Goal: Information Seeking & Learning: Learn about a topic

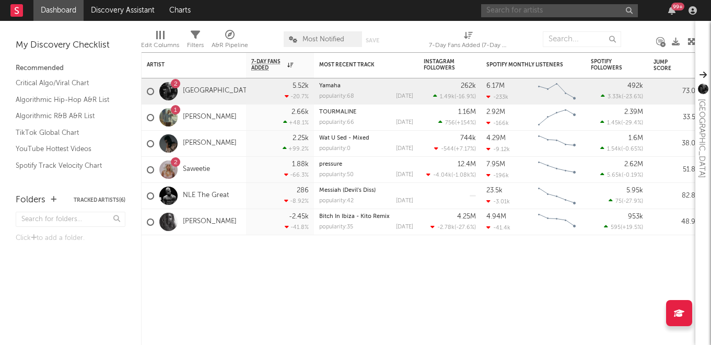
click at [561, 9] on input "text" at bounding box center [559, 10] width 157 height 13
type input "syd"
click at [566, 9] on input "syd" at bounding box center [559, 10] width 157 height 13
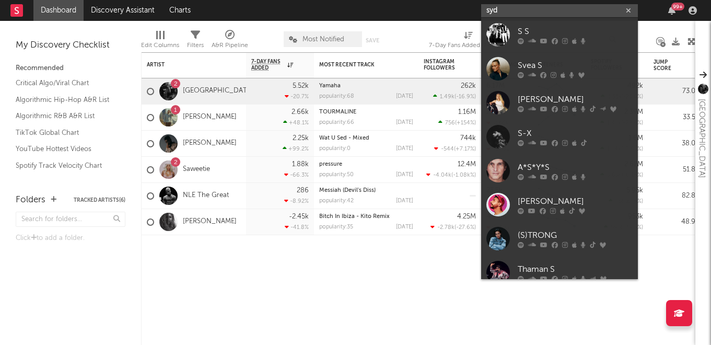
drag, startPoint x: 502, startPoint y: 14, endPoint x: 477, endPoint y: 12, distance: 25.2
click at [478, 12] on nav "Dashboard Discovery Assistant Charts syd 99 +" at bounding box center [355, 10] width 711 height 21
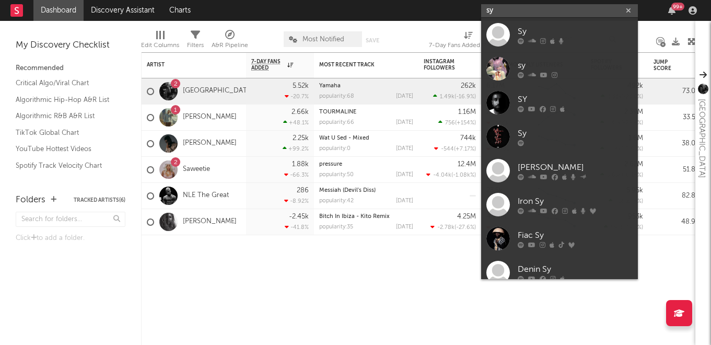
type input "syd"
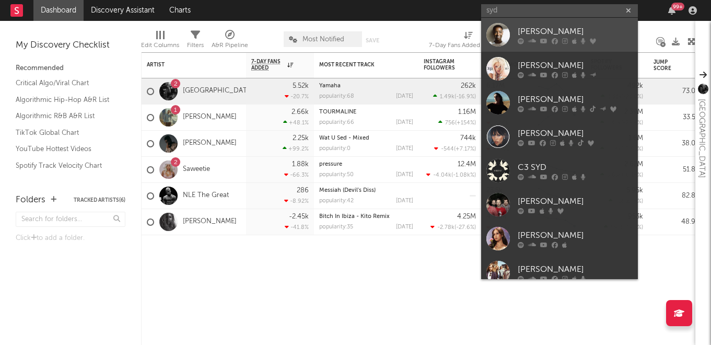
click at [586, 45] on link "[PERSON_NAME]" at bounding box center [559, 35] width 157 height 34
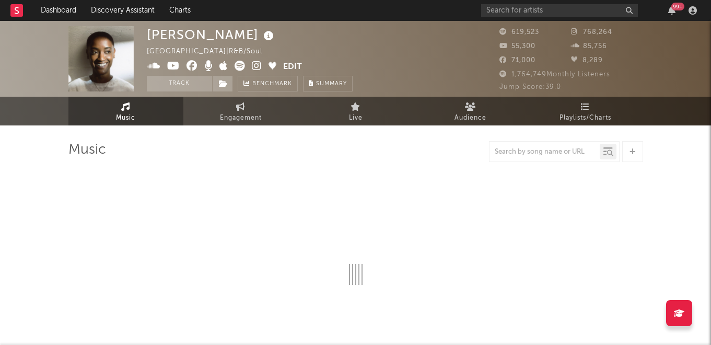
select select "6m"
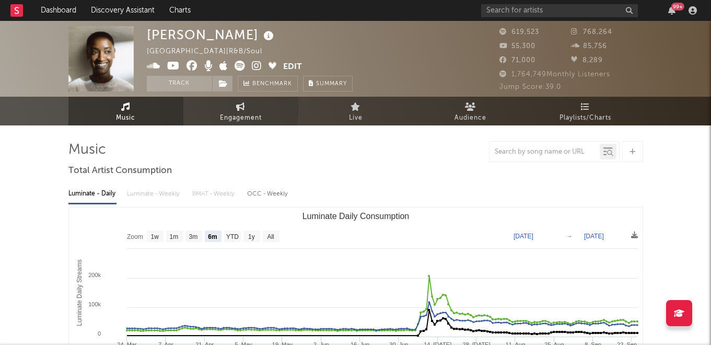
click at [247, 113] on span "Engagement" at bounding box center [241, 118] width 42 height 13
select select "1w"
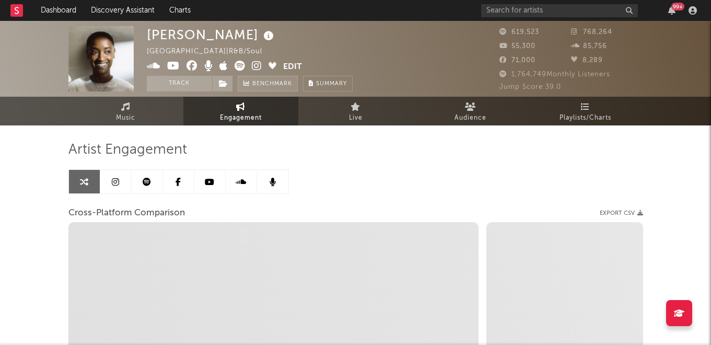
click at [278, 80] on span "Benchmark" at bounding box center [272, 84] width 40 height 13
select select "1m"
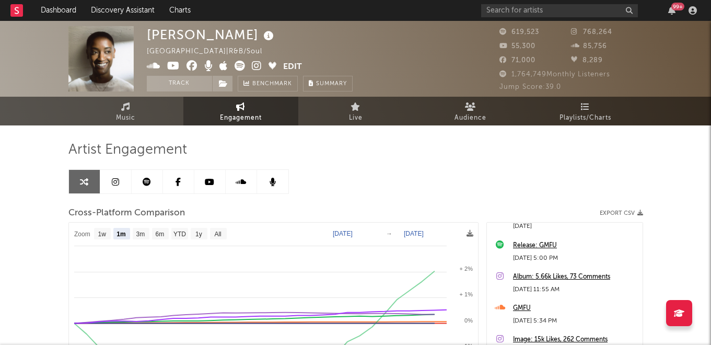
click at [121, 183] on link at bounding box center [115, 181] width 31 height 23
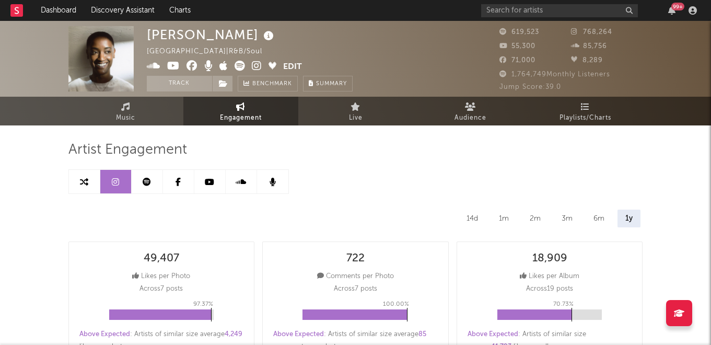
select select "6m"
click at [146, 172] on link at bounding box center [147, 181] width 31 height 23
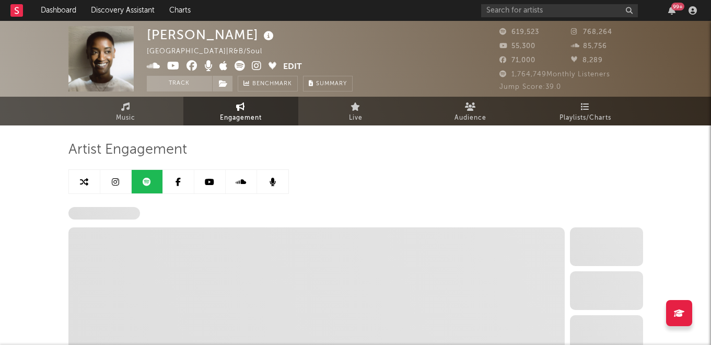
select select "6m"
select select "1w"
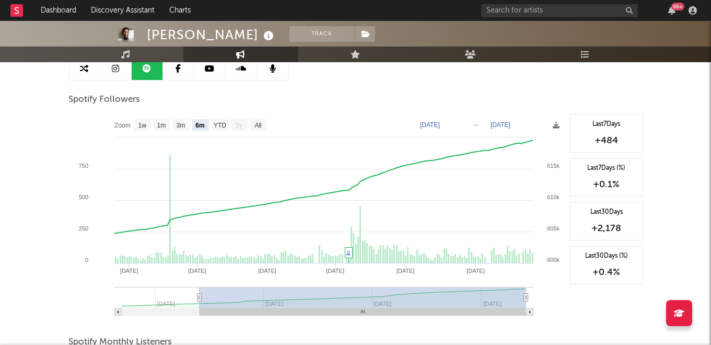
scroll to position [117, 0]
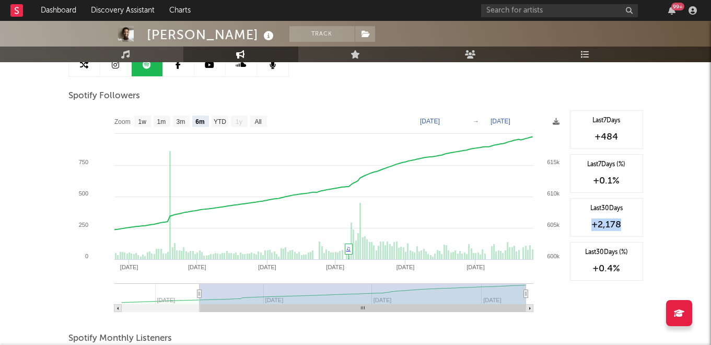
drag, startPoint x: 622, startPoint y: 221, endPoint x: 590, endPoint y: 225, distance: 32.6
click at [590, 225] on div "+2,178" at bounding box center [606, 224] width 62 height 13
copy div "+2,178"
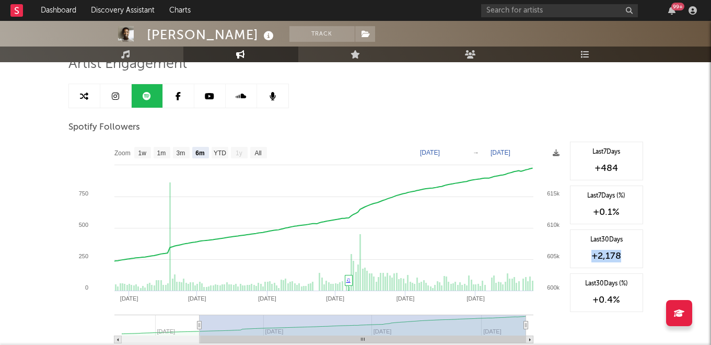
scroll to position [89, 0]
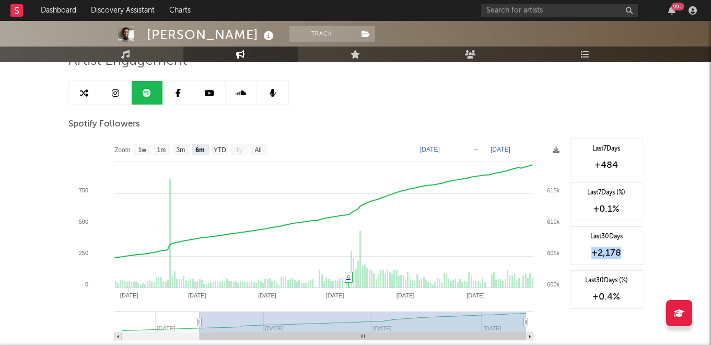
click at [176, 93] on icon at bounding box center [177, 93] width 5 height 8
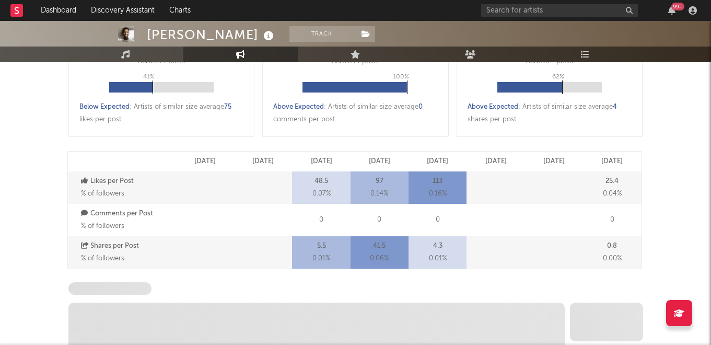
select select "6m"
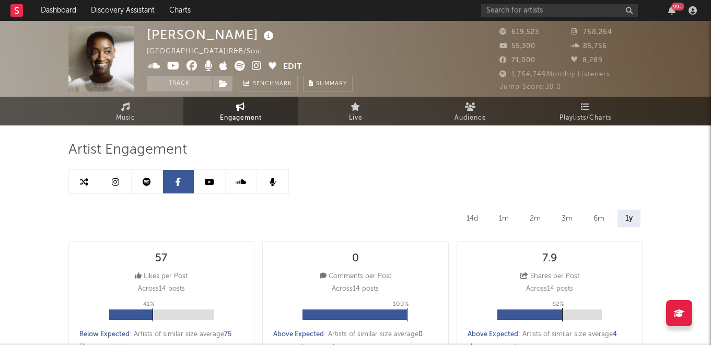
click at [217, 179] on link at bounding box center [209, 181] width 31 height 23
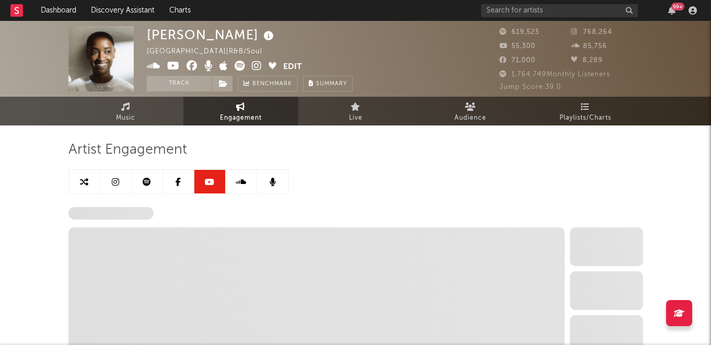
select select "6m"
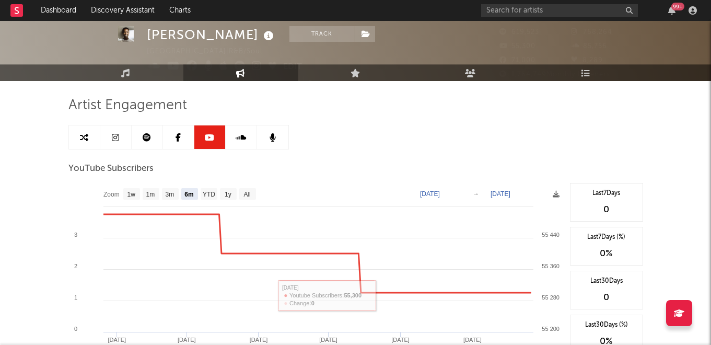
scroll to position [29, 0]
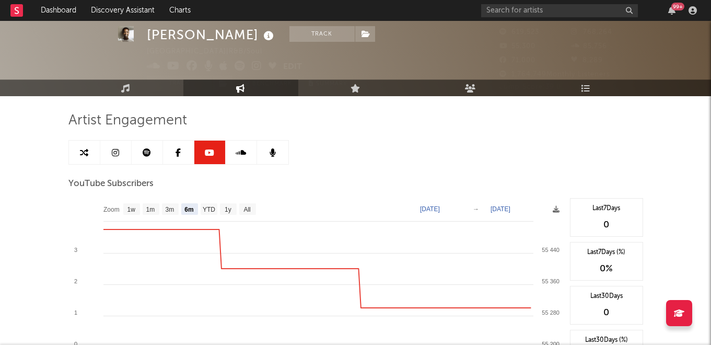
click at [208, 154] on icon at bounding box center [209, 152] width 9 height 8
click at [123, 184] on span "YouTube Subscribers" at bounding box center [110, 184] width 85 height 13
click at [232, 153] on link at bounding box center [241, 151] width 31 height 23
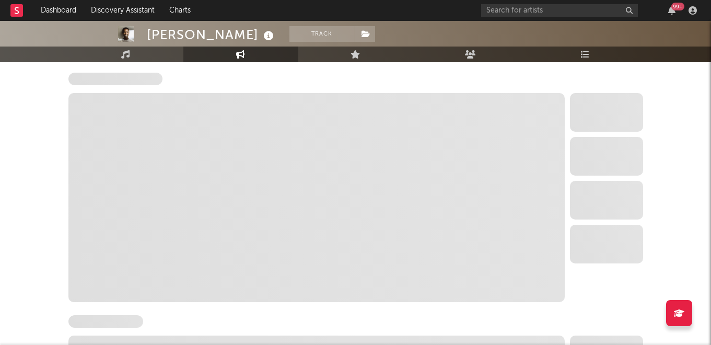
select select "1w"
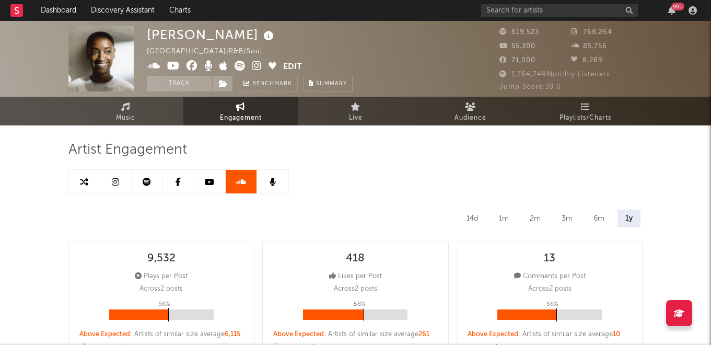
click at [279, 181] on link at bounding box center [272, 181] width 31 height 23
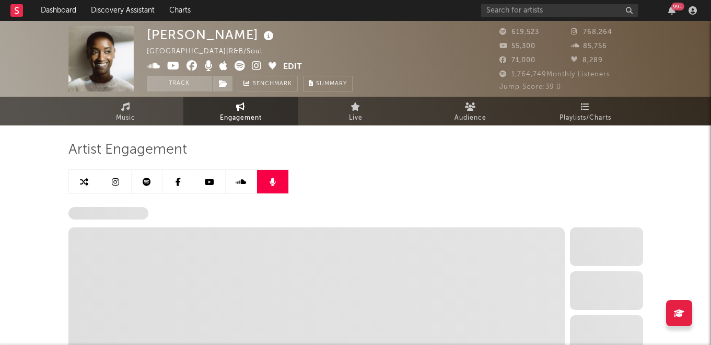
select select "6m"
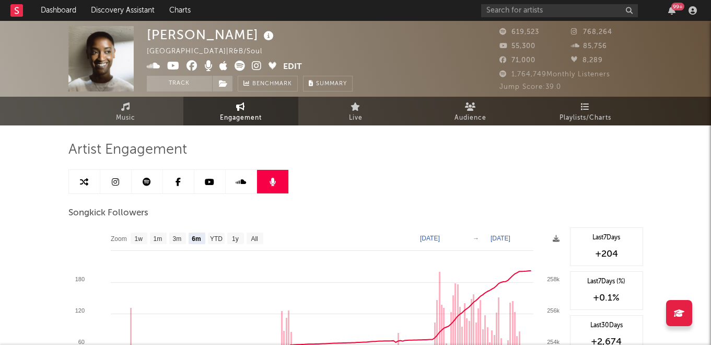
click at [208, 184] on icon at bounding box center [209, 182] width 9 height 8
select select "6m"
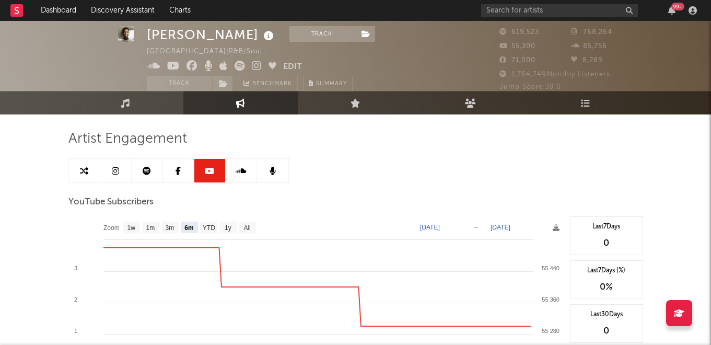
scroll to position [14, 0]
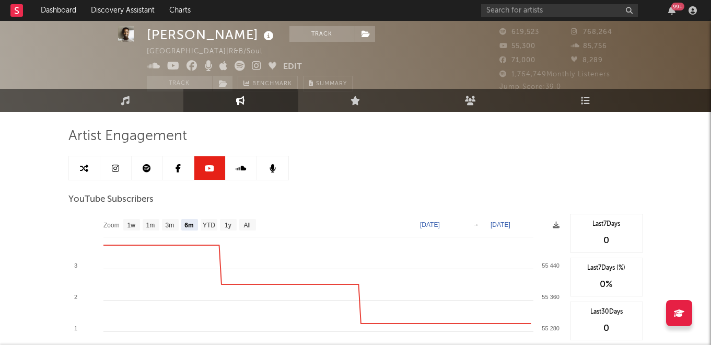
click at [152, 168] on link at bounding box center [147, 167] width 31 height 23
select select "6m"
select select "1w"
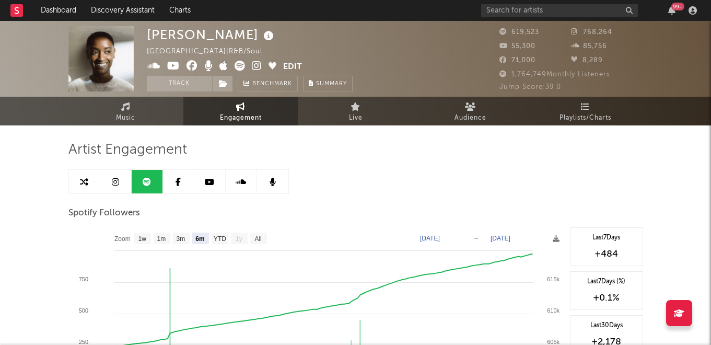
click at [120, 183] on link at bounding box center [115, 181] width 31 height 23
select select "6m"
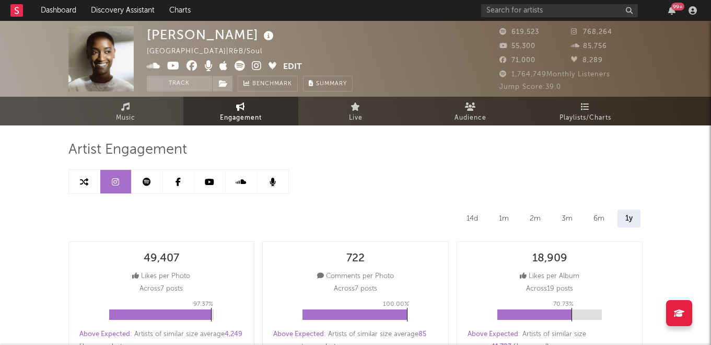
click at [153, 181] on link at bounding box center [147, 181] width 31 height 23
select select "6m"
select select "1w"
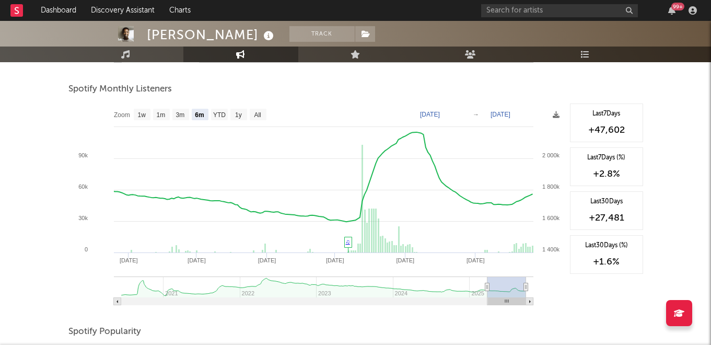
scroll to position [372, 0]
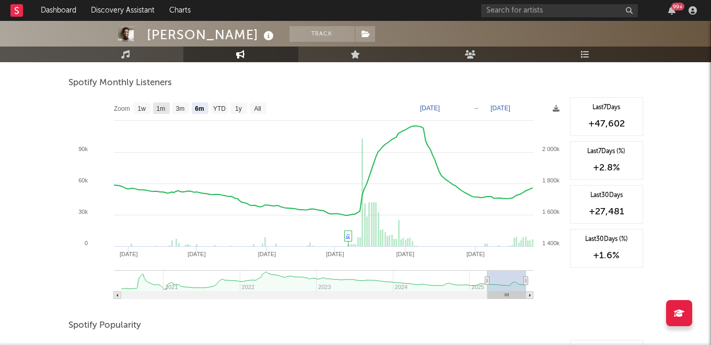
click at [164, 108] on text "1m" at bounding box center [160, 108] width 9 height 7
select select "1m"
type input "[DATE]"
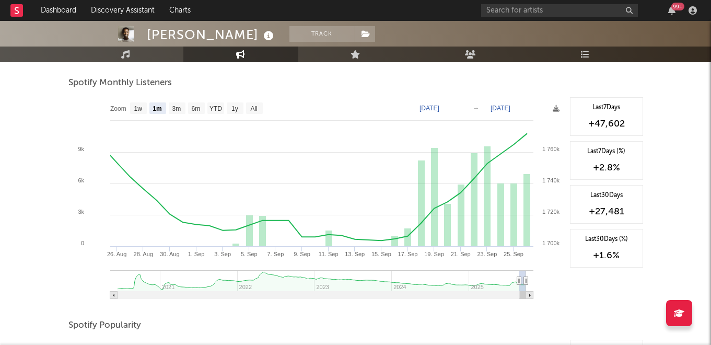
click at [164, 108] on rect at bounding box center [157, 107] width 17 height 11
click at [165, 108] on rect at bounding box center [157, 107] width 17 height 11
click at [173, 108] on text "3m" at bounding box center [176, 108] width 9 height 7
select select "3m"
type input "[DATE]"
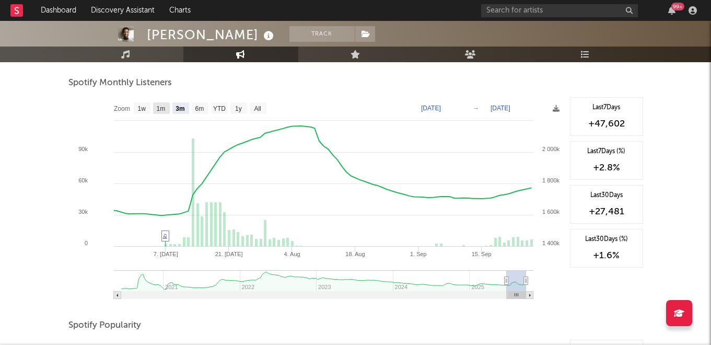
click at [163, 108] on text "1m" at bounding box center [160, 108] width 9 height 7
select select "1m"
type input "[DATE]"
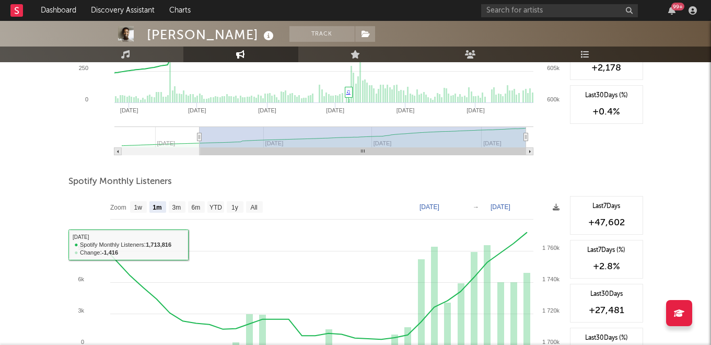
scroll to position [0, 0]
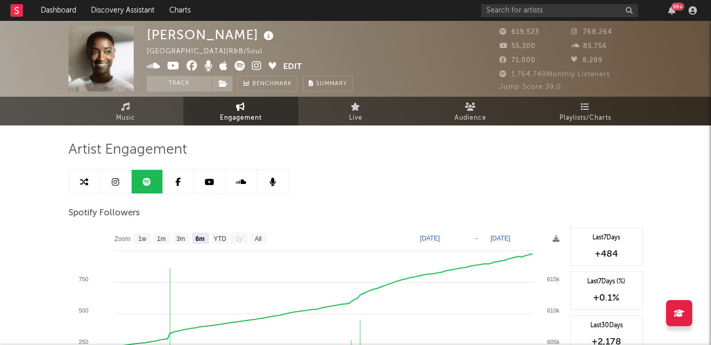
click at [117, 186] on link at bounding box center [115, 181] width 31 height 23
select select "6m"
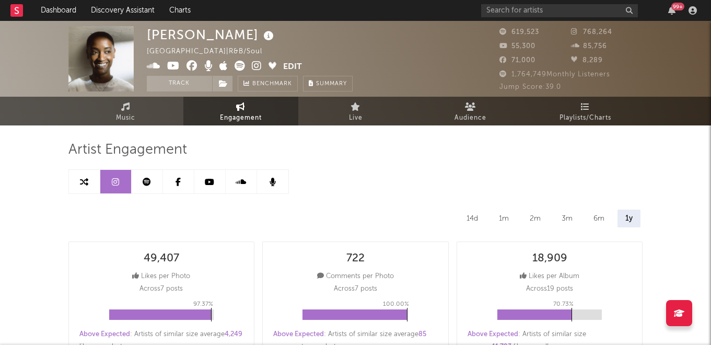
click at [145, 184] on icon at bounding box center [147, 182] width 8 height 8
select select "6m"
select select "1w"
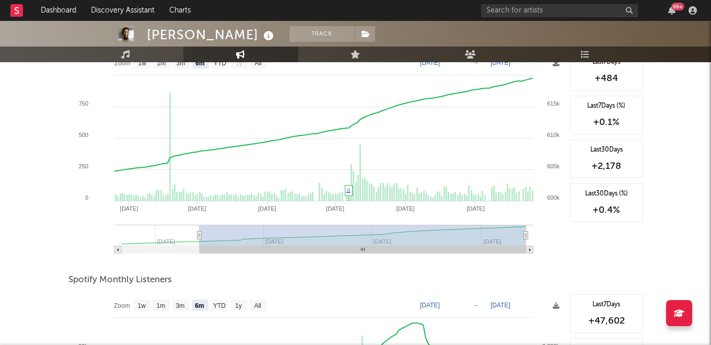
scroll to position [87, 0]
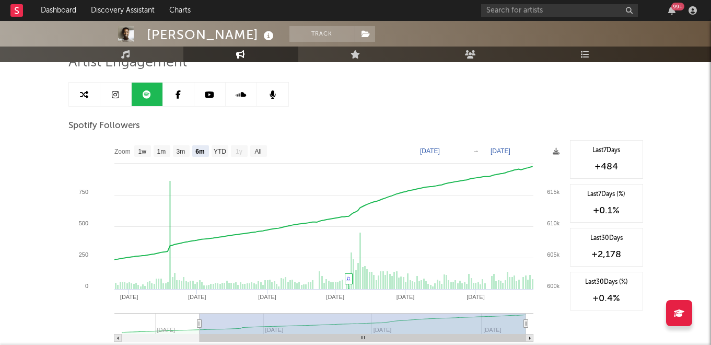
click at [270, 89] on link at bounding box center [272, 94] width 31 height 23
select select "6m"
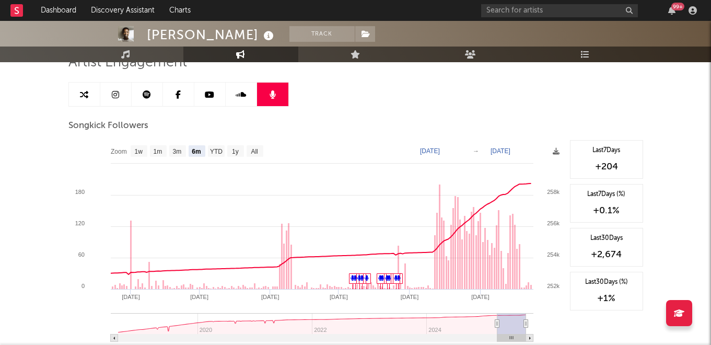
click at [230, 87] on link at bounding box center [241, 94] width 31 height 23
select select "1w"
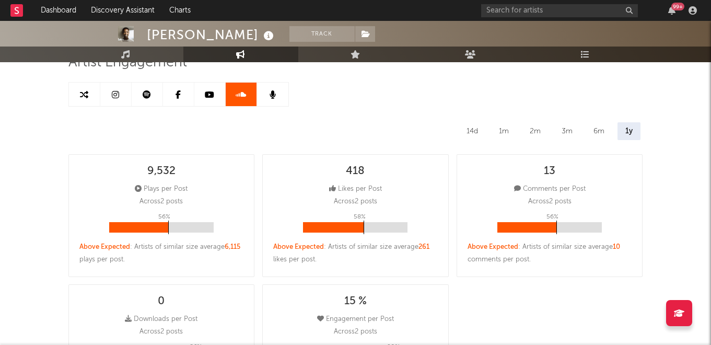
click at [215, 93] on link at bounding box center [209, 94] width 31 height 23
select select "6m"
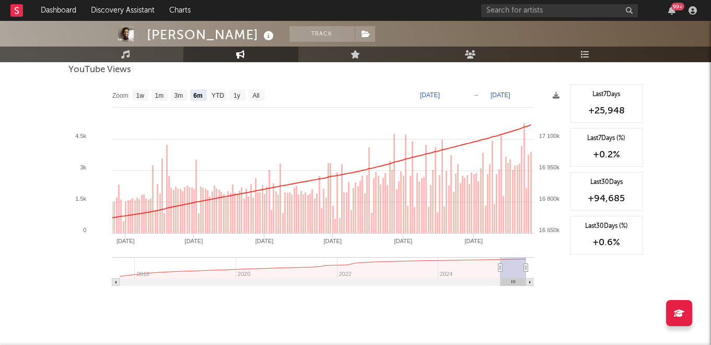
scroll to position [407, 0]
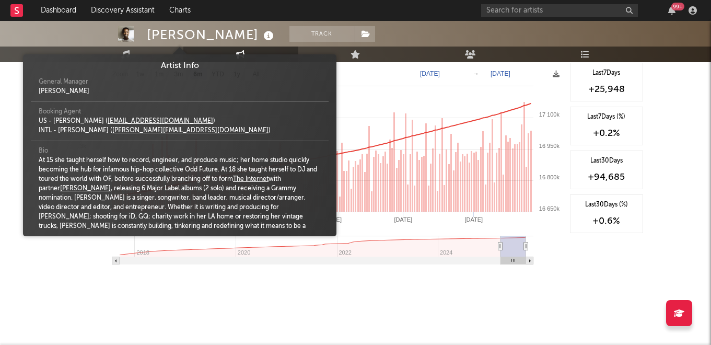
click at [261, 36] on icon at bounding box center [268, 36] width 15 height 15
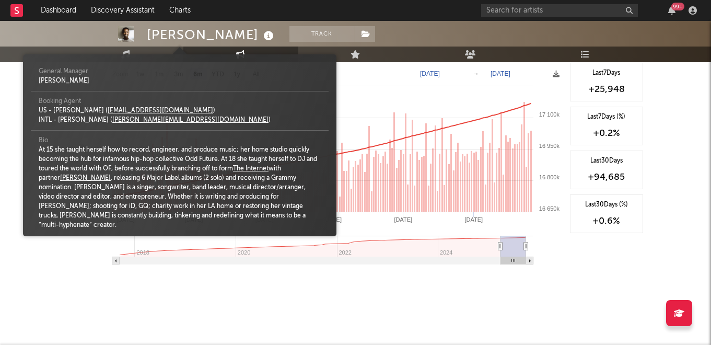
click at [261, 34] on icon at bounding box center [268, 36] width 15 height 15
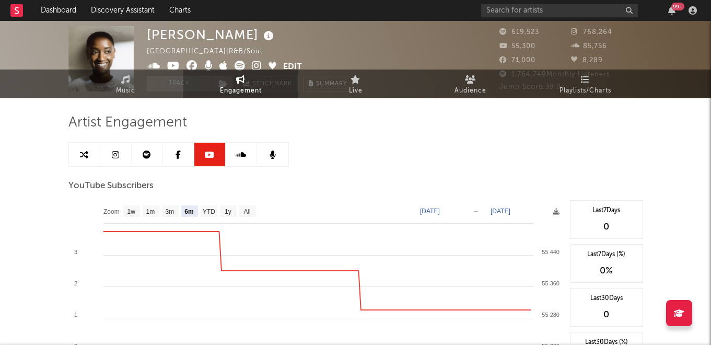
scroll to position [0, 0]
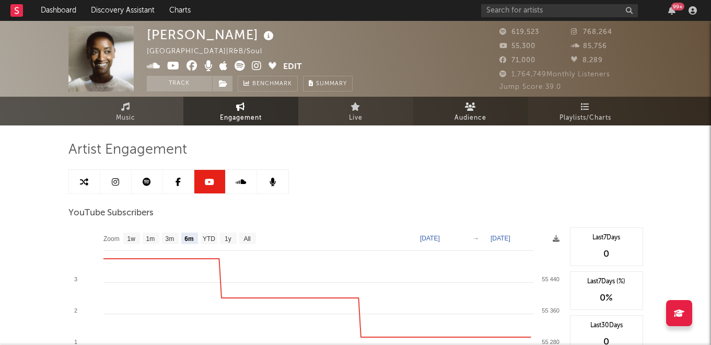
click at [464, 119] on span "Audience" at bounding box center [470, 118] width 32 height 13
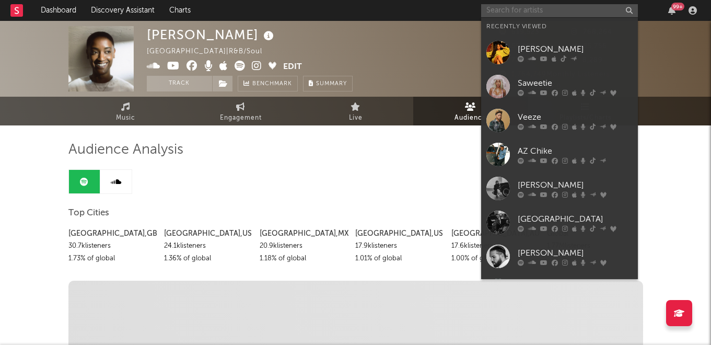
click at [517, 9] on input "text" at bounding box center [559, 10] width 157 height 13
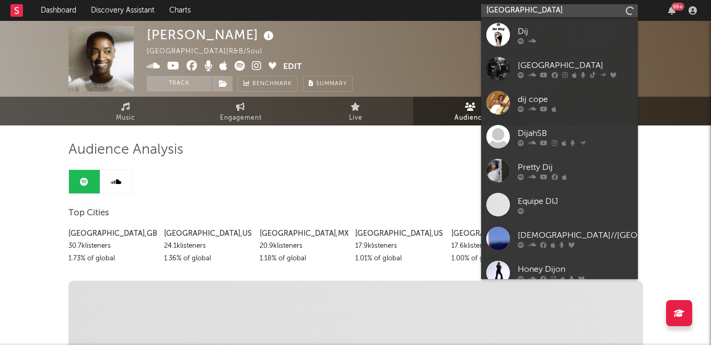
type input "[GEOGRAPHIC_DATA]"
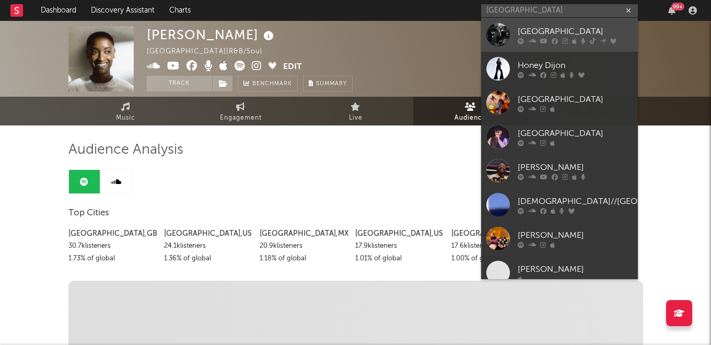
click at [514, 38] on link "[GEOGRAPHIC_DATA]" at bounding box center [559, 35] width 157 height 34
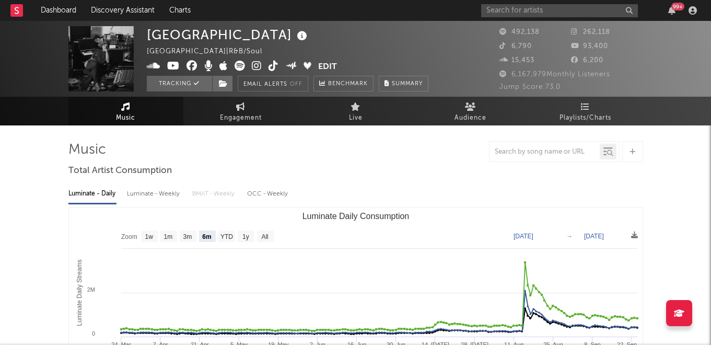
select select "6m"
click at [452, 112] on link "Audience" at bounding box center [470, 111] width 115 height 29
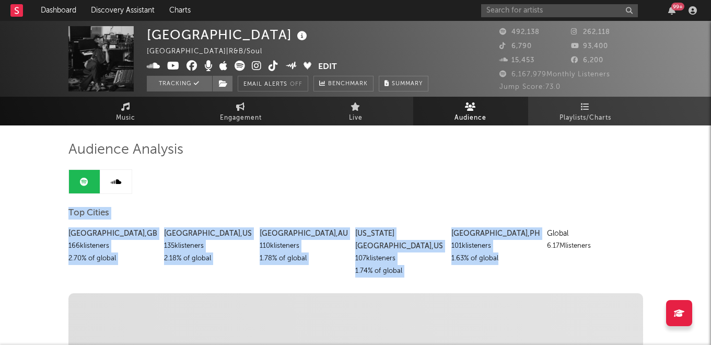
drag, startPoint x: 62, startPoint y: 212, endPoint x: 514, endPoint y: 262, distance: 454.5
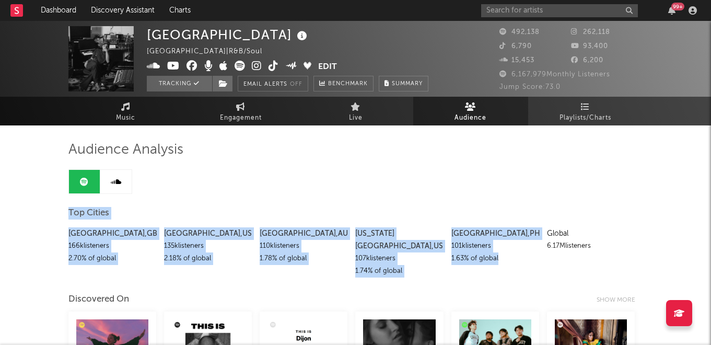
drag, startPoint x: 65, startPoint y: 214, endPoint x: 507, endPoint y: 262, distance: 444.9
copy div "Top Cities [GEOGRAPHIC_DATA] , [GEOGRAPHIC_DATA] 166k listeners 2.70 % of globa…"
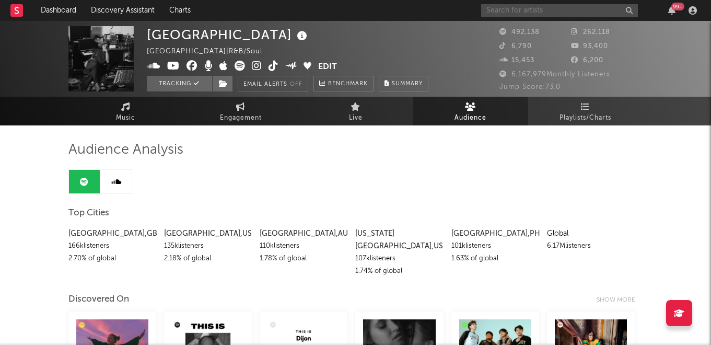
click at [495, 13] on input "text" at bounding box center [559, 10] width 157 height 13
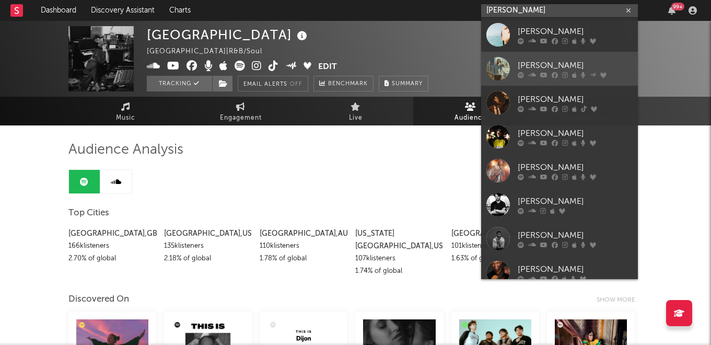
type input "[PERSON_NAME]"
click at [537, 67] on div "[PERSON_NAME]" at bounding box center [574, 65] width 115 height 13
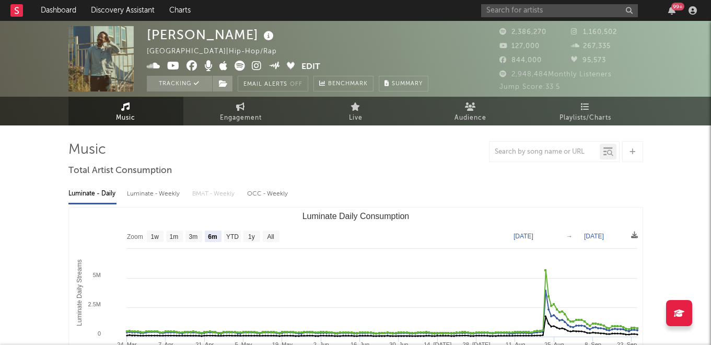
select select "6m"
click at [453, 113] on link "Audience" at bounding box center [470, 111] width 115 height 29
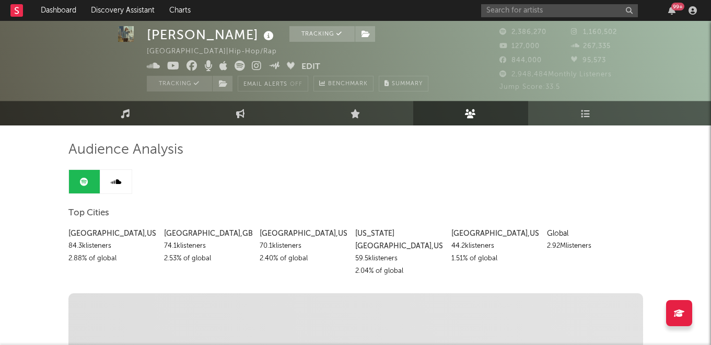
scroll to position [25, 0]
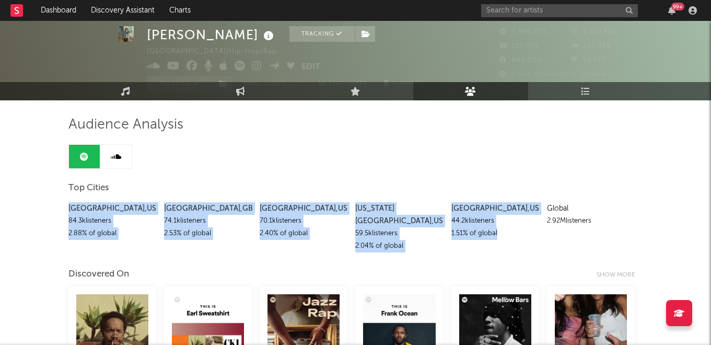
drag, startPoint x: 65, startPoint y: 208, endPoint x: 500, endPoint y: 234, distance: 435.2
copy div "[GEOGRAPHIC_DATA] , [GEOGRAPHIC_DATA] 84.3k listeners 2.88 % of global [GEOGRAP…"
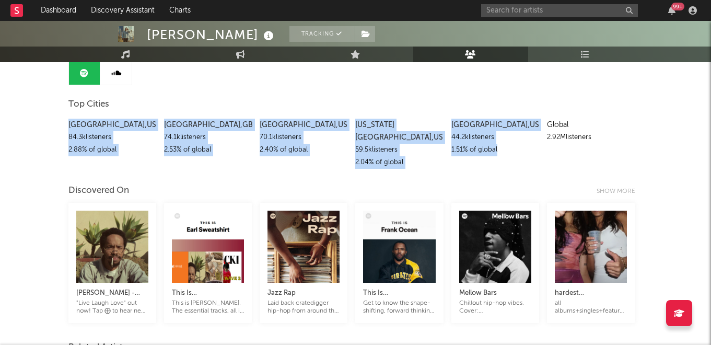
scroll to position [0, 0]
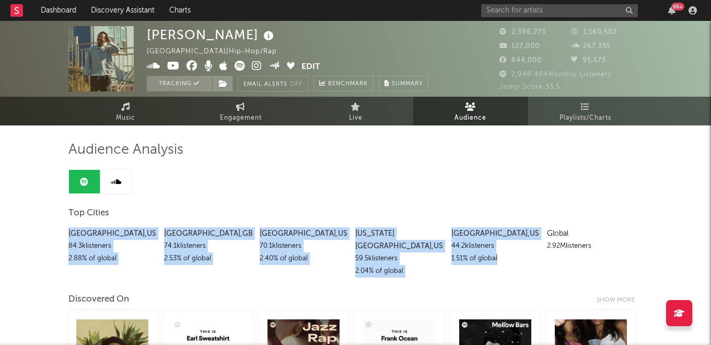
click at [113, 184] on icon at bounding box center [116, 182] width 10 height 8
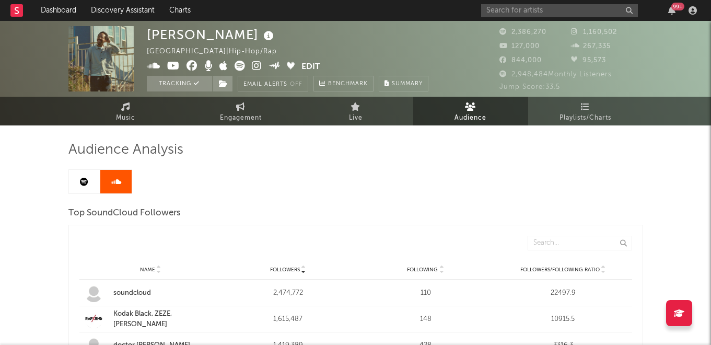
click at [88, 182] on icon at bounding box center [84, 182] width 8 height 8
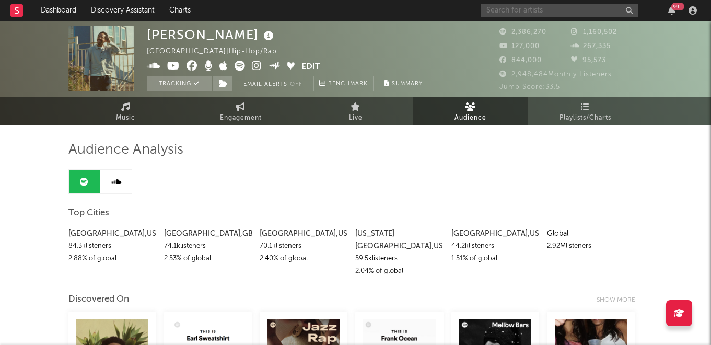
click at [534, 9] on input "text" at bounding box center [559, 10] width 157 height 13
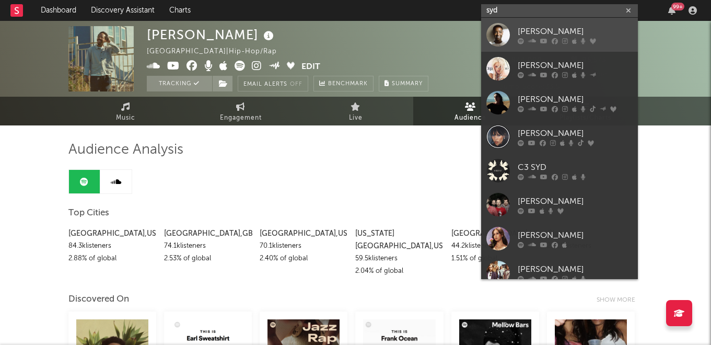
type input "syd"
click at [538, 30] on div "[PERSON_NAME]" at bounding box center [574, 31] width 115 height 13
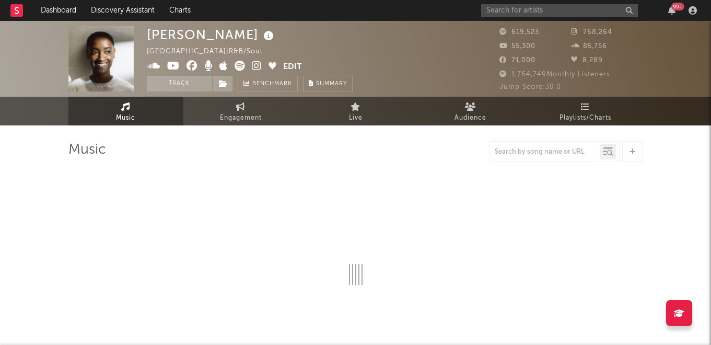
select select "6m"
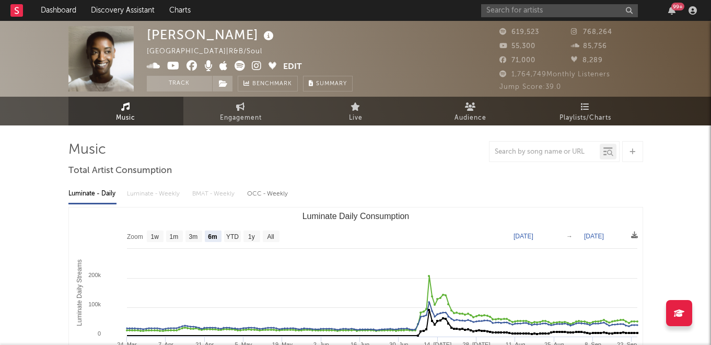
select select "6m"
click at [434, 105] on link "Audience" at bounding box center [470, 111] width 115 height 29
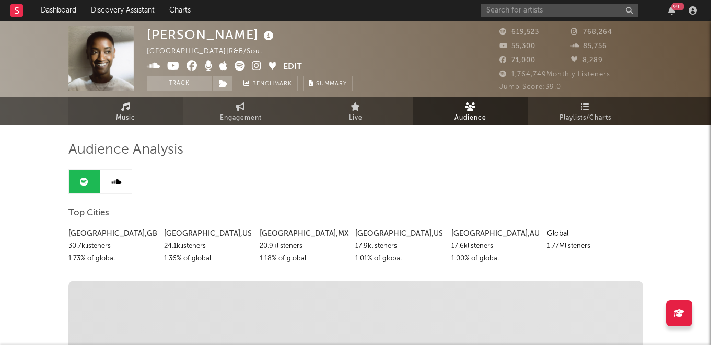
click at [107, 102] on link "Music" at bounding box center [125, 111] width 115 height 29
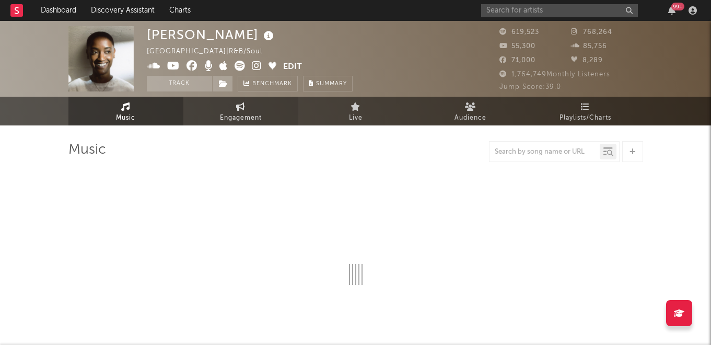
select select "6m"
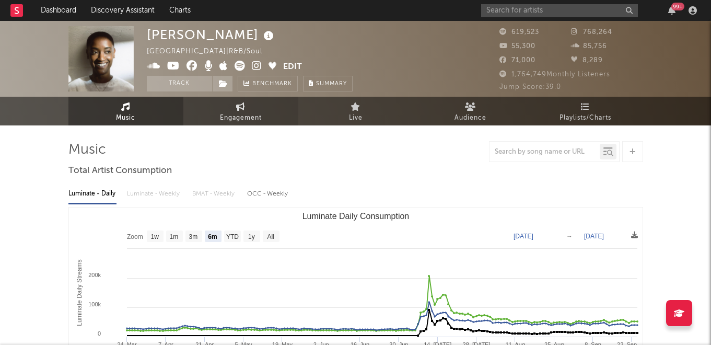
click at [249, 110] on link "Engagement" at bounding box center [240, 111] width 115 height 29
select select "1w"
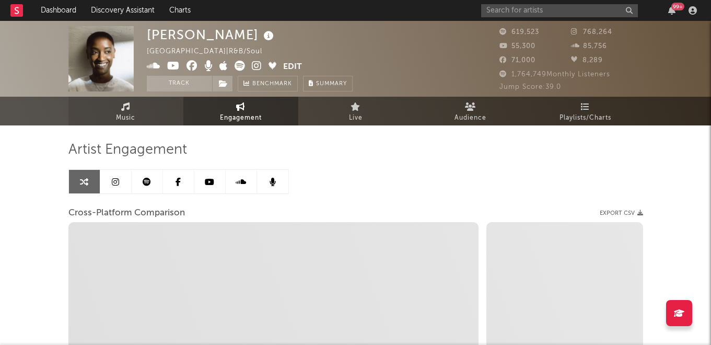
click at [151, 114] on link "Music" at bounding box center [125, 111] width 115 height 29
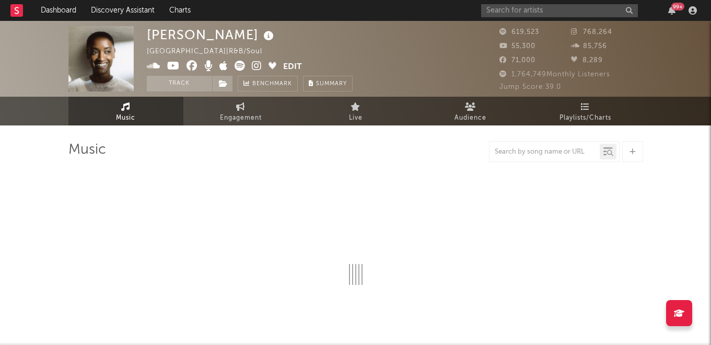
select select "6m"
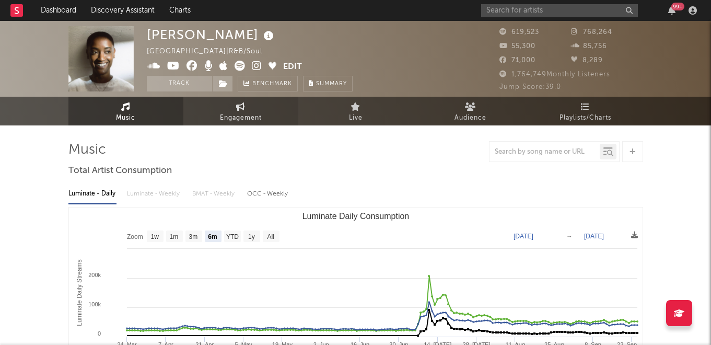
click at [251, 105] on link "Engagement" at bounding box center [240, 111] width 115 height 29
select select "1w"
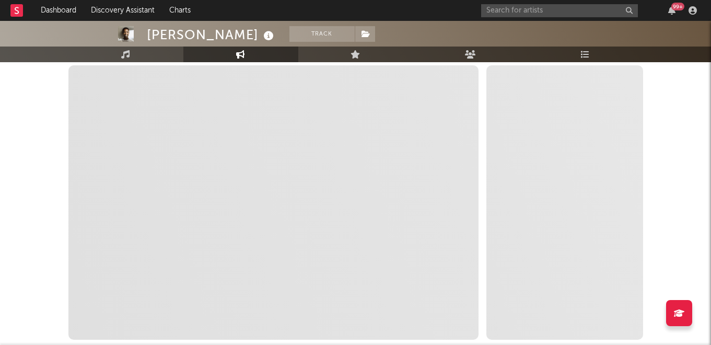
scroll to position [225, 0]
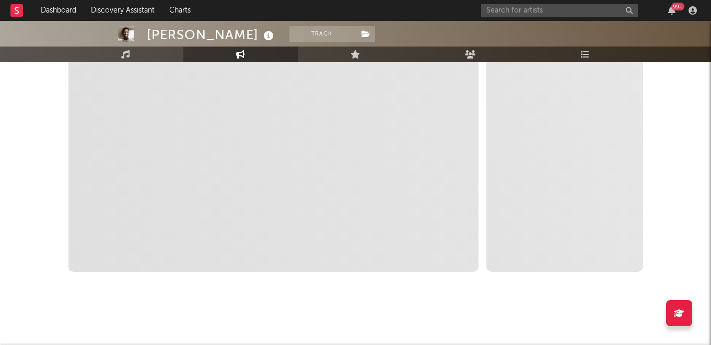
select select "1m"
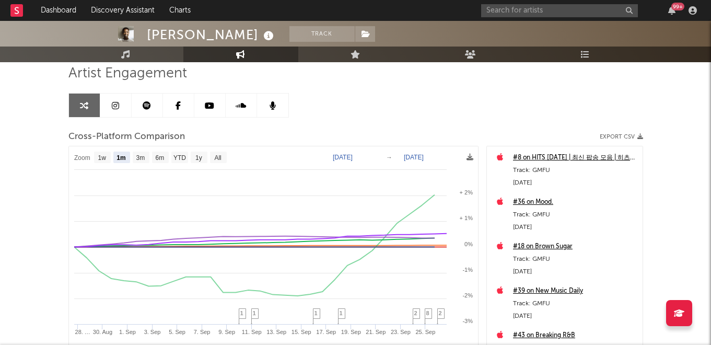
scroll to position [73, 0]
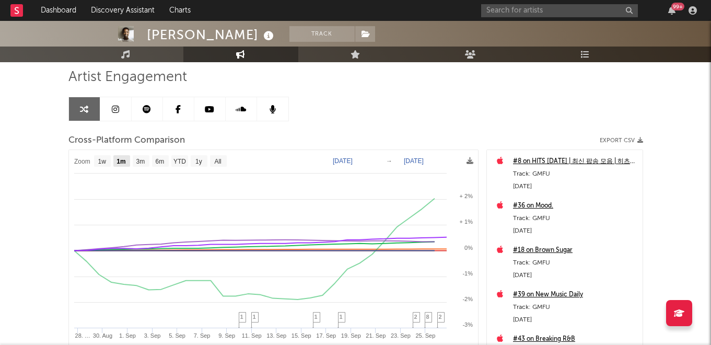
click at [121, 161] on text "1m" at bounding box center [120, 161] width 9 height 7
select select "1m"
type input "[DATE]"
select select "1m"
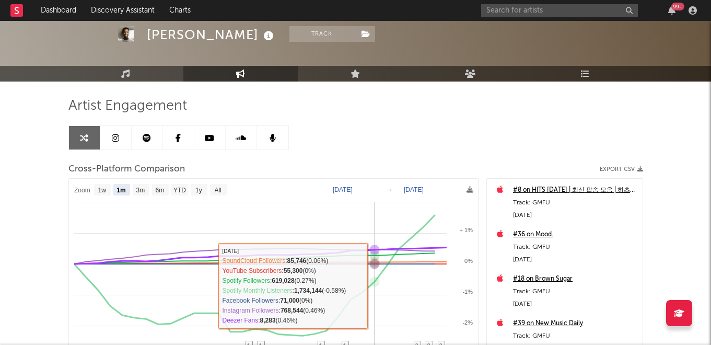
scroll to position [0, 0]
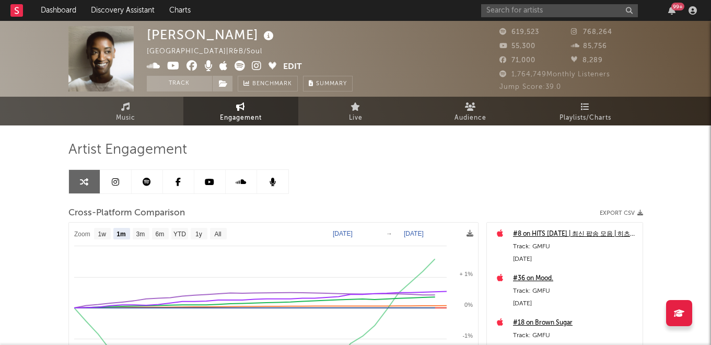
click at [112, 180] on icon at bounding box center [115, 182] width 7 height 8
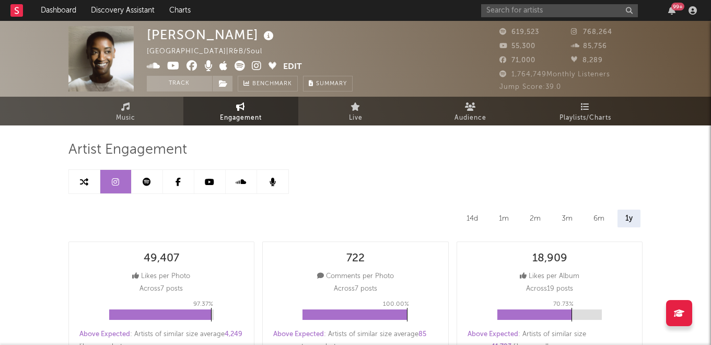
select select "6m"
click at [148, 183] on icon at bounding box center [147, 182] width 8 height 8
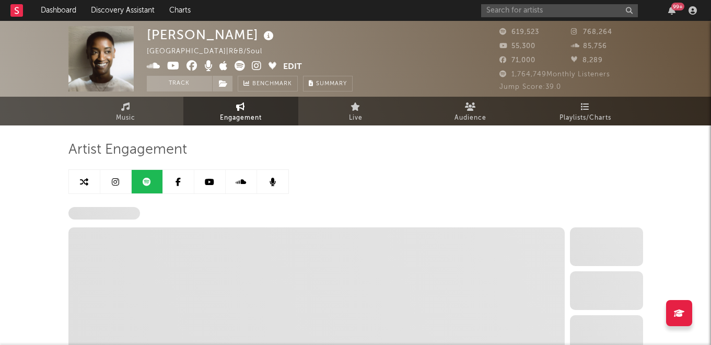
select select "6m"
select select "1w"
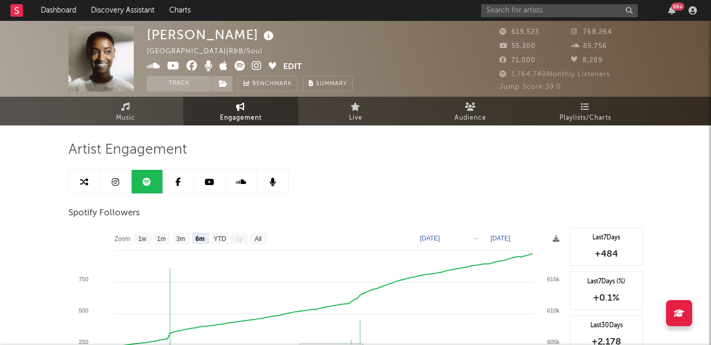
click at [188, 183] on link at bounding box center [178, 181] width 31 height 23
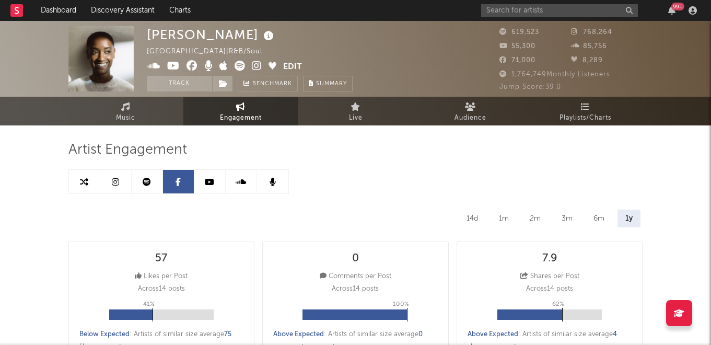
select select "6m"
click at [211, 181] on icon at bounding box center [209, 182] width 9 height 8
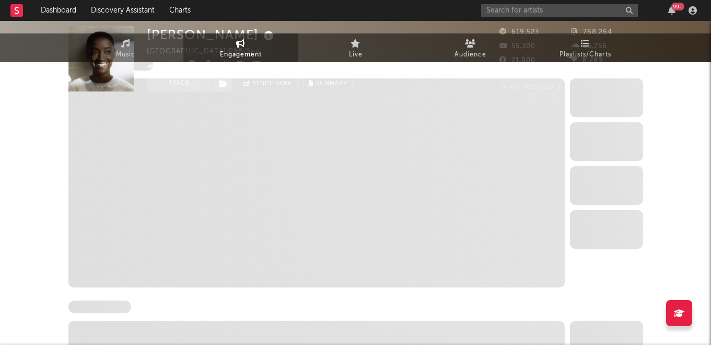
select select "6m"
